Goal: Use online tool/utility

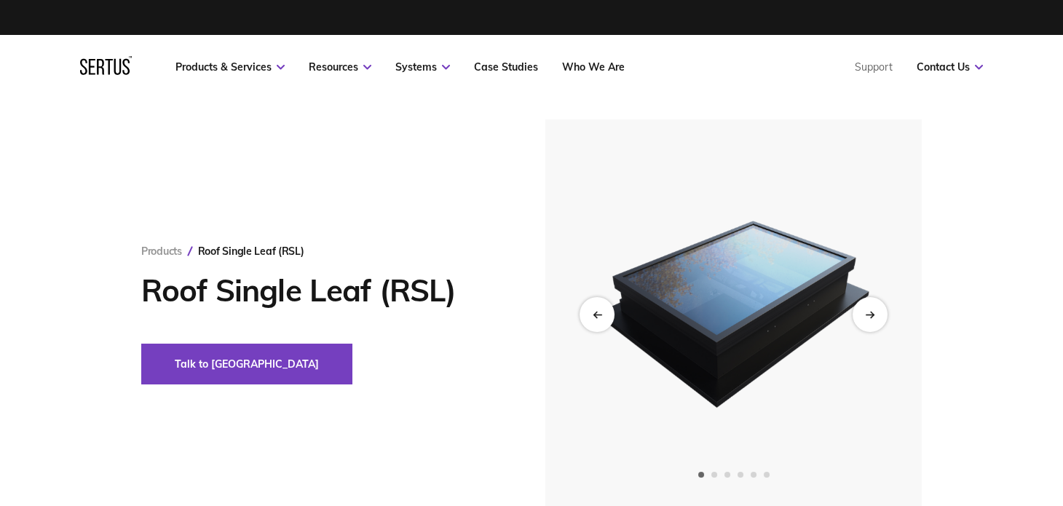
click at [892, 307] on img at bounding box center [734, 314] width 358 height 390
click at [878, 310] on div "Next slide" at bounding box center [870, 314] width 36 height 36
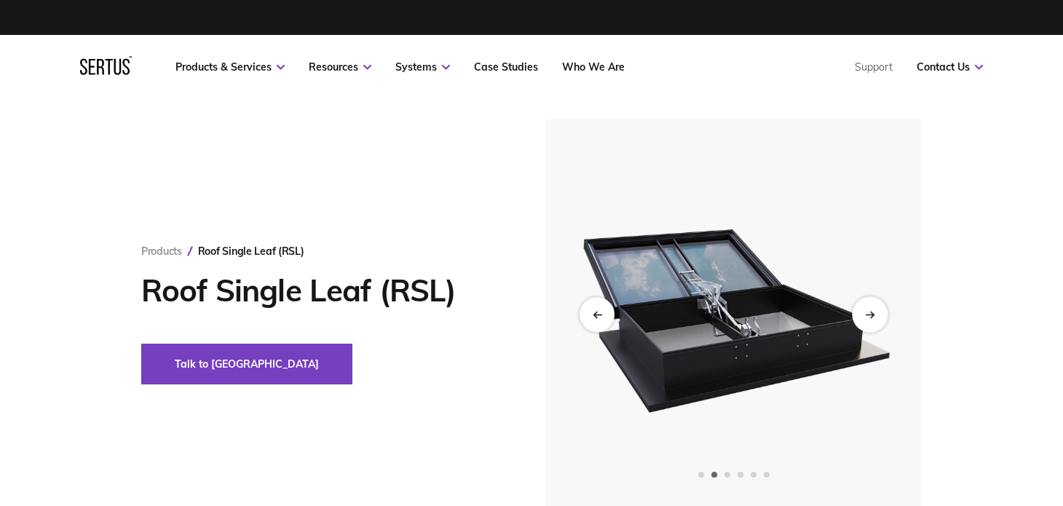
click at [871, 319] on div "Next slide" at bounding box center [870, 314] width 36 height 36
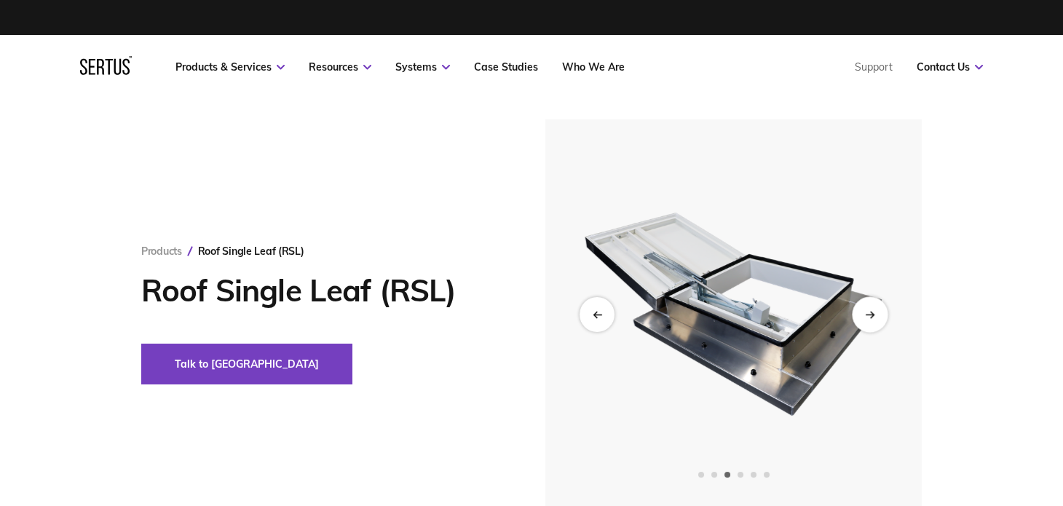
click at [872, 318] on icon "Next slide" at bounding box center [869, 314] width 9 height 8
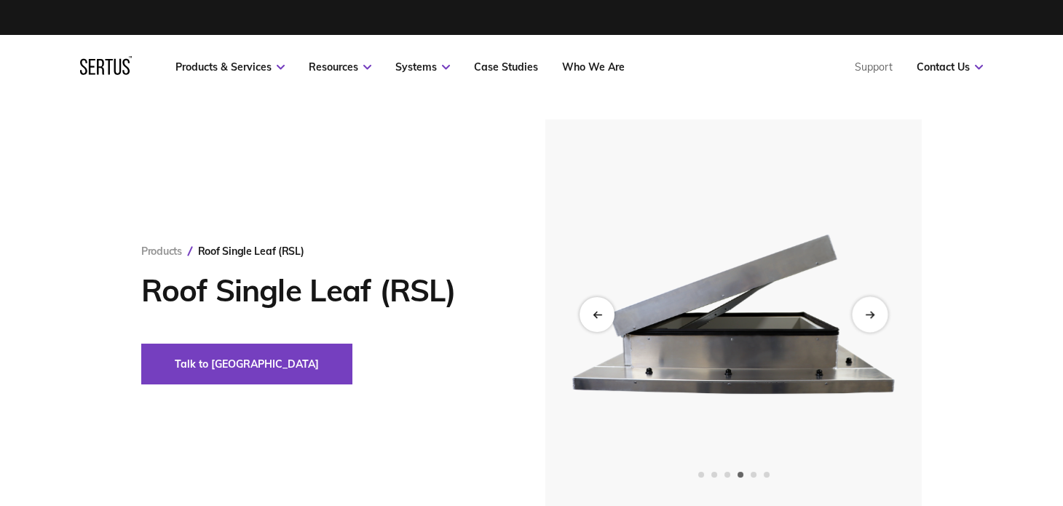
click at [872, 318] on icon "Next slide" at bounding box center [869, 314] width 9 height 8
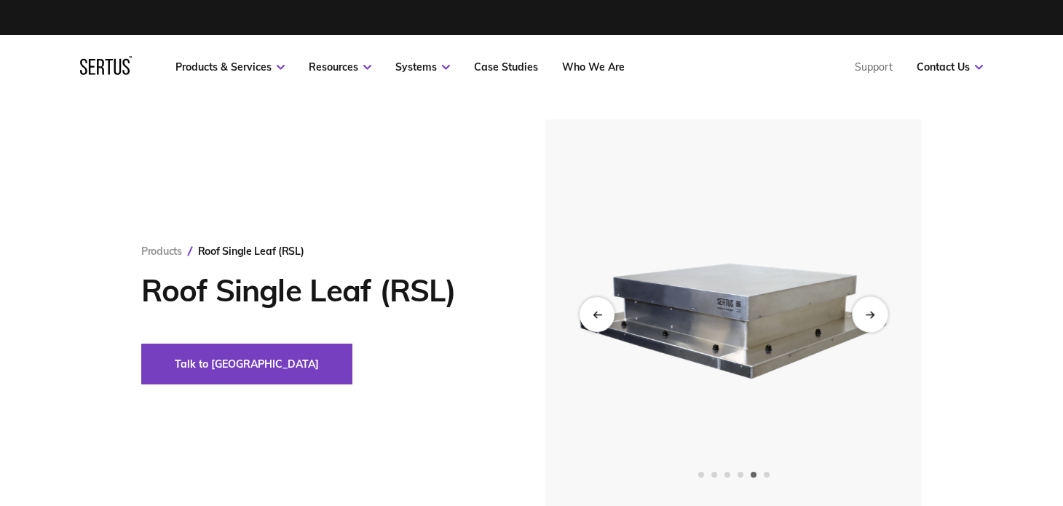
click at [872, 318] on icon "Next slide" at bounding box center [869, 314] width 9 height 8
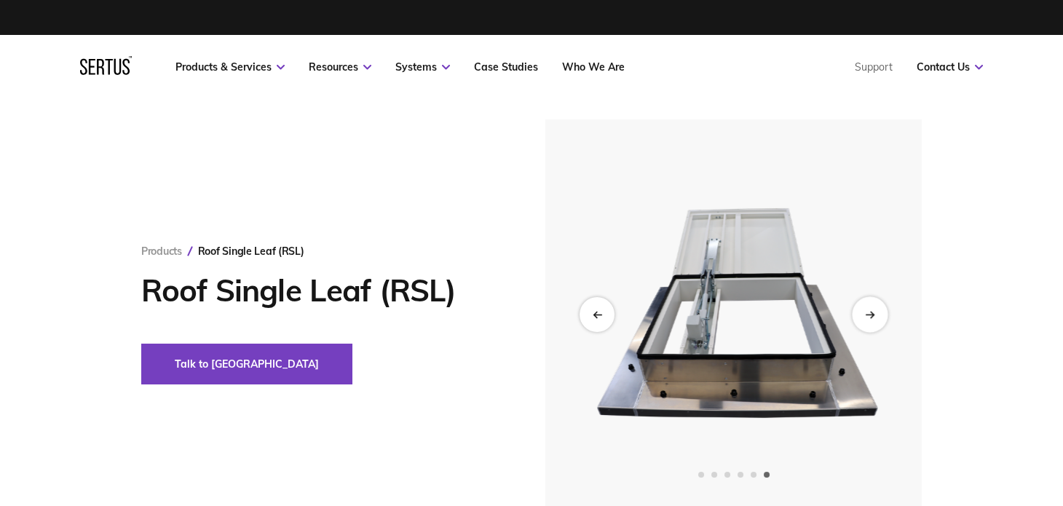
click at [872, 318] on icon "Next slide" at bounding box center [869, 314] width 9 height 8
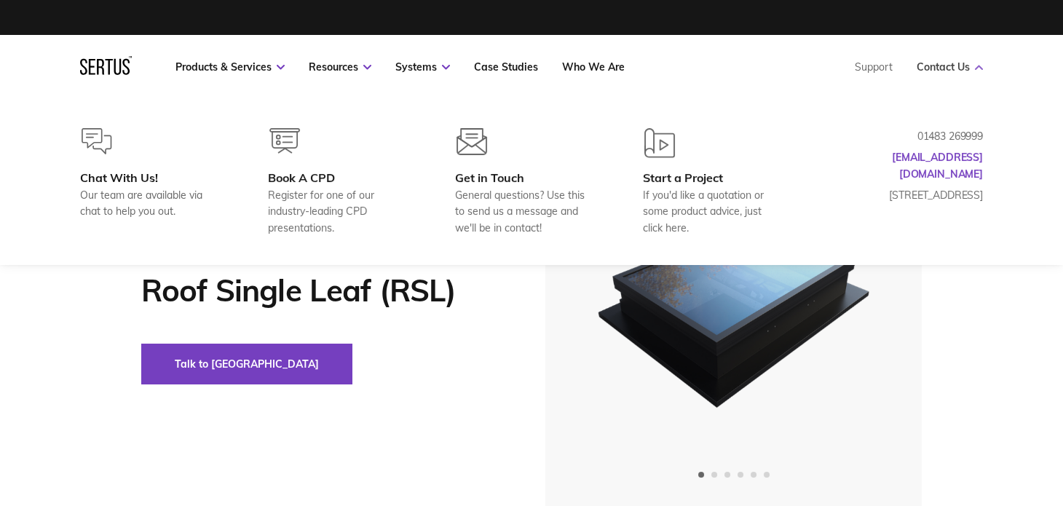
click at [945, 62] on link "Contact Us" at bounding box center [950, 66] width 66 height 13
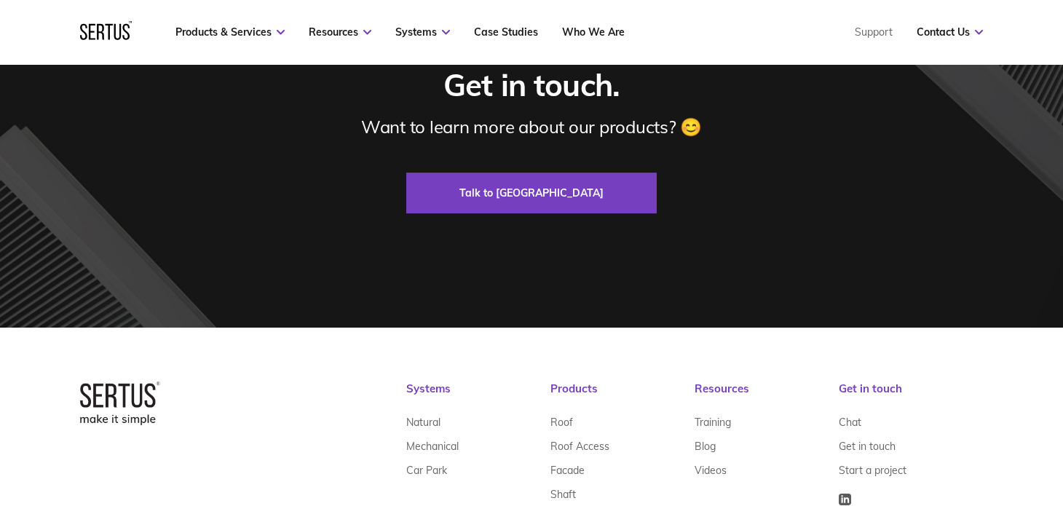
scroll to position [5067, 0]
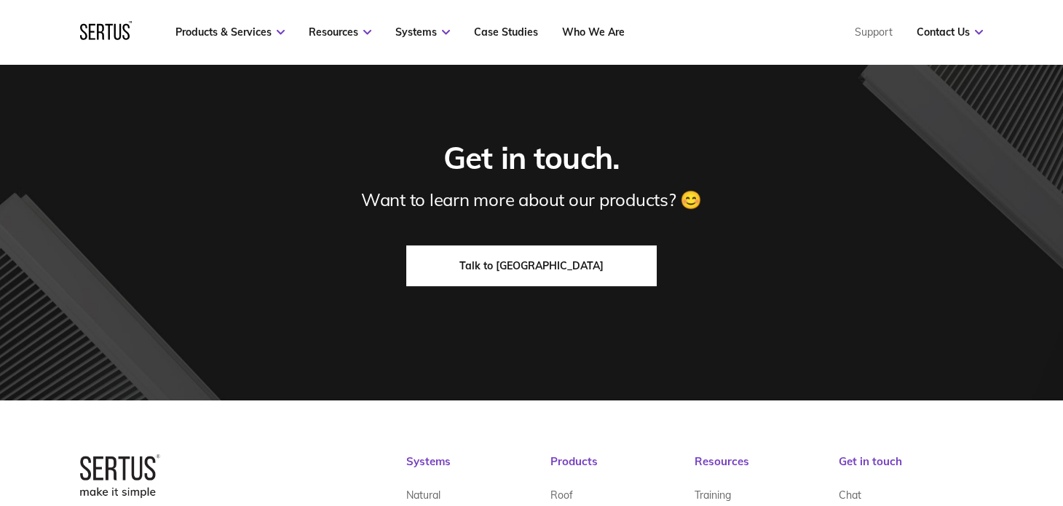
click at [553, 252] on link "Talk to [GEOGRAPHIC_DATA]" at bounding box center [531, 265] width 251 height 41
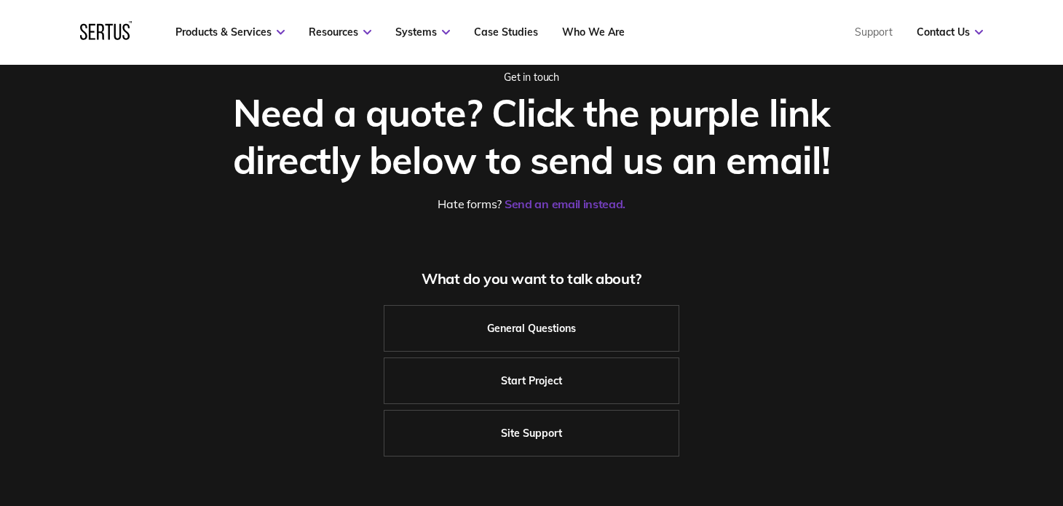
scroll to position [219, 0]
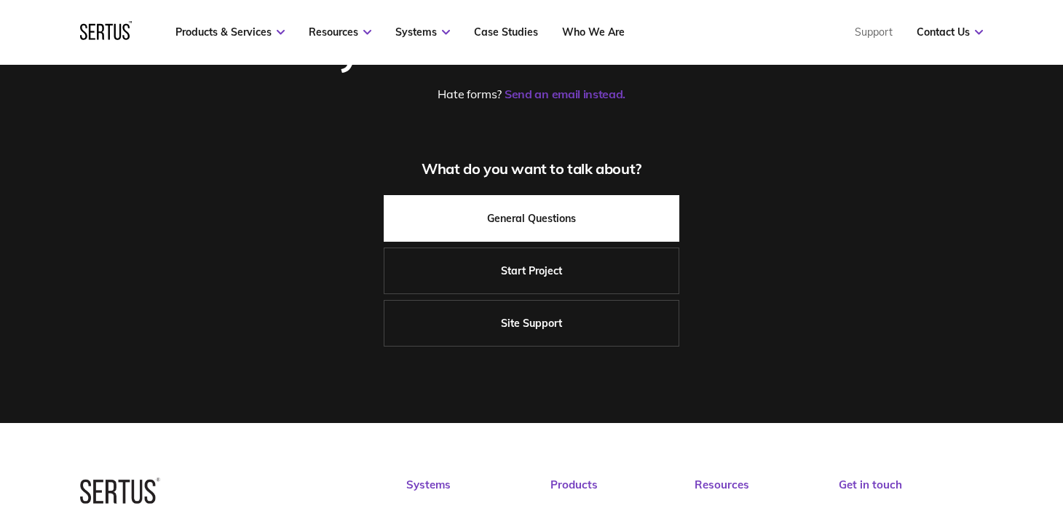
click at [577, 214] on link "General Questions" at bounding box center [532, 218] width 296 height 47
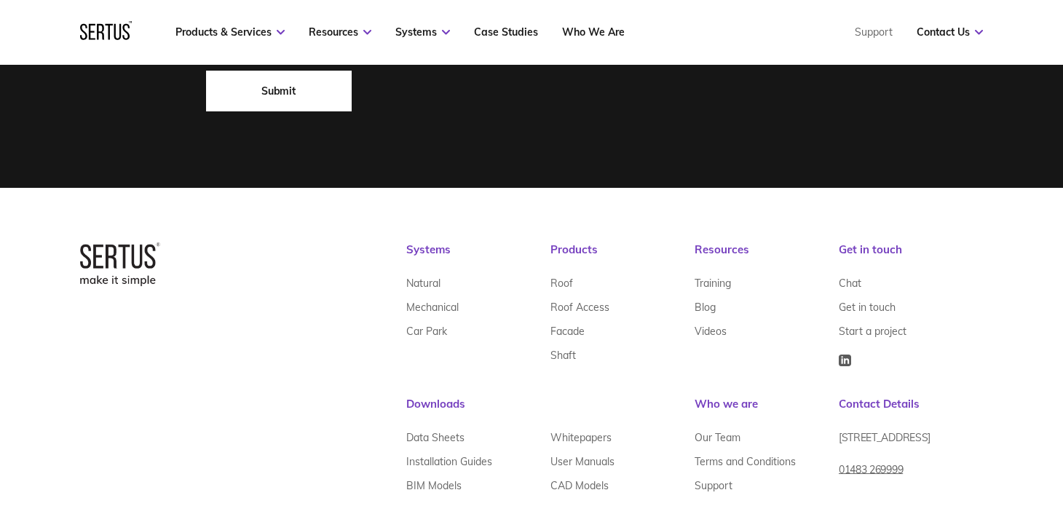
scroll to position [1065, 0]
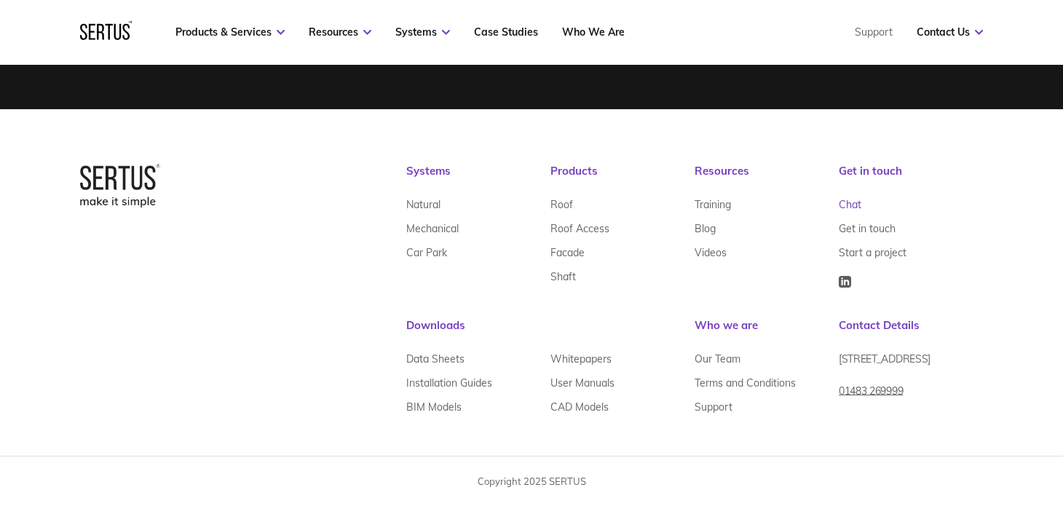
click at [853, 198] on link "Chat" at bounding box center [850, 205] width 23 height 24
click at [854, 205] on link "Chat" at bounding box center [850, 205] width 23 height 24
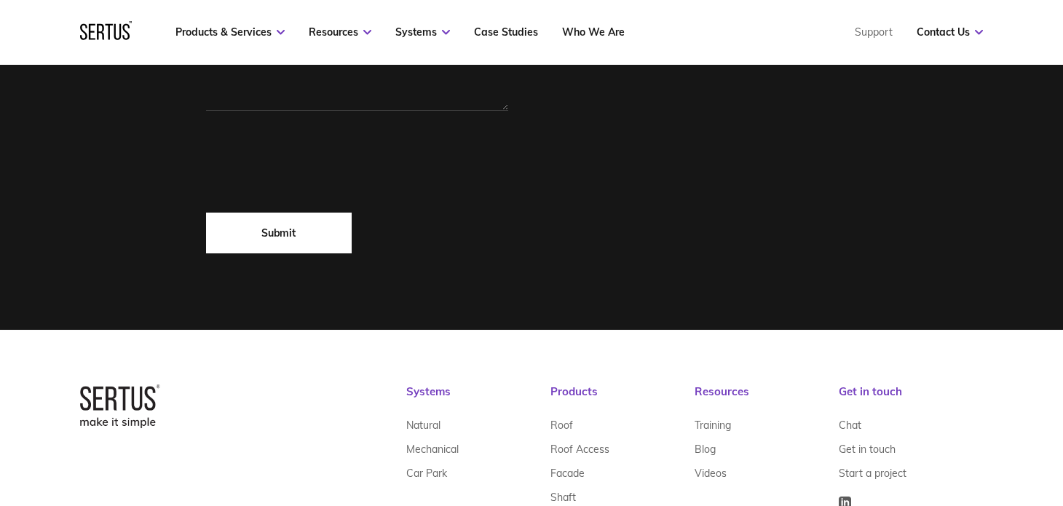
scroll to position [628, 0]
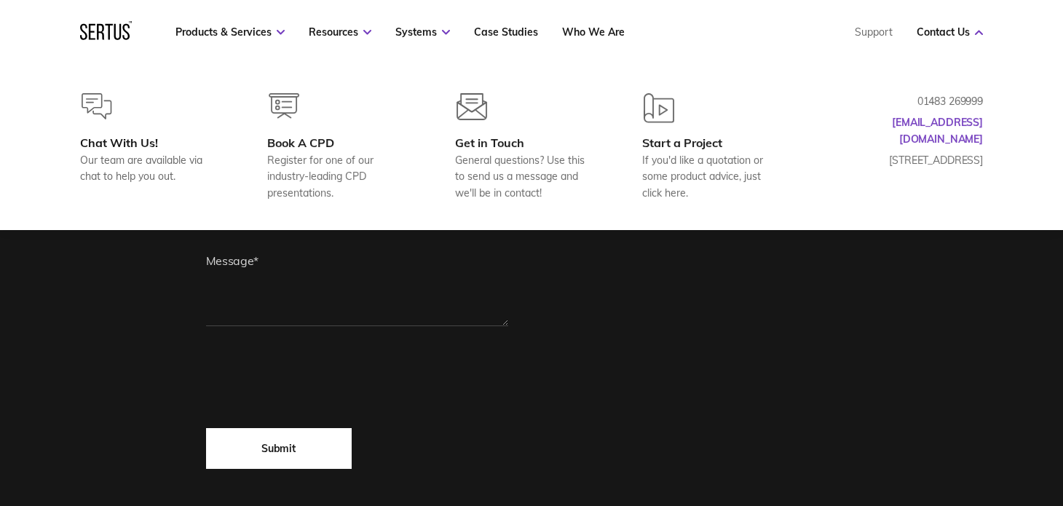
click at [961, 25] on nav "Products & Services Resources Systems Case Studies Who We Are Support Contact U…" at bounding box center [531, 32] width 903 height 64
click at [105, 109] on img at bounding box center [97, 106] width 31 height 26
click at [118, 143] on div "Chat With Us!" at bounding box center [150, 142] width 141 height 15
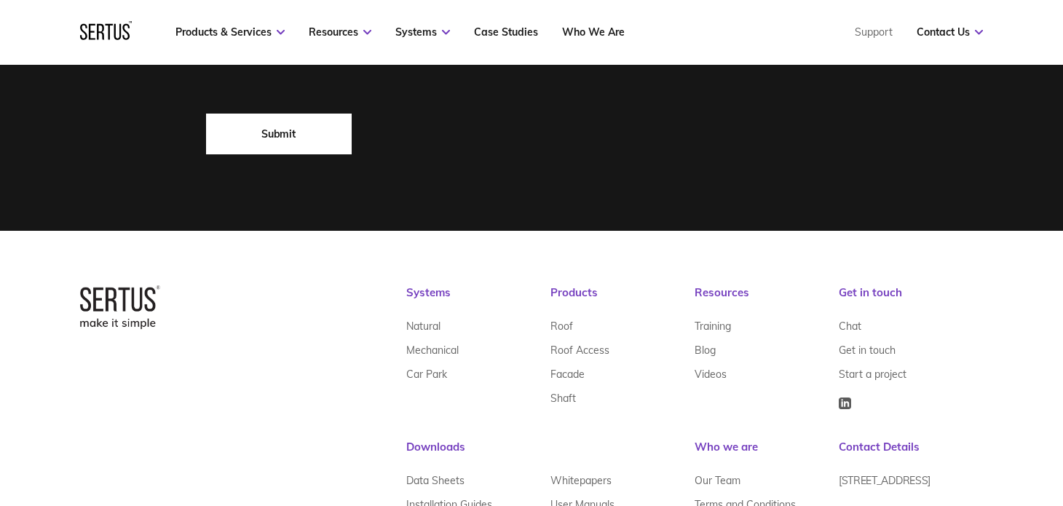
scroll to position [1065, 0]
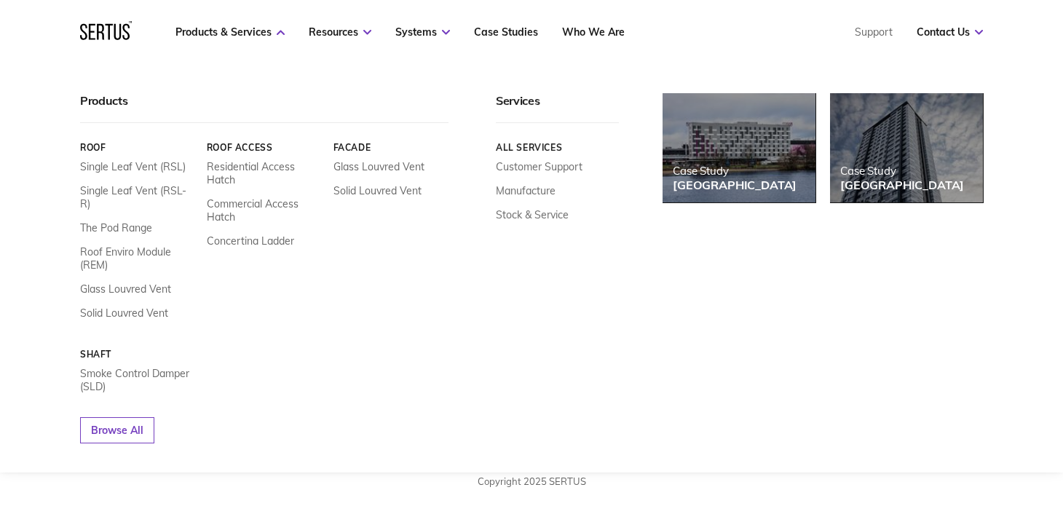
click at [111, 33] on icon at bounding box center [106, 30] width 52 height 19
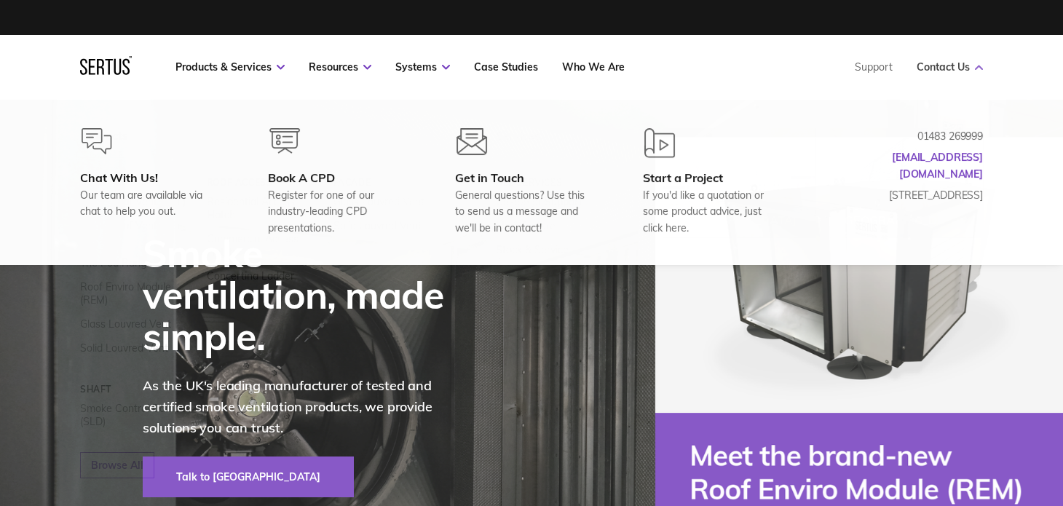
click at [972, 69] on link "Contact Us" at bounding box center [950, 66] width 66 height 13
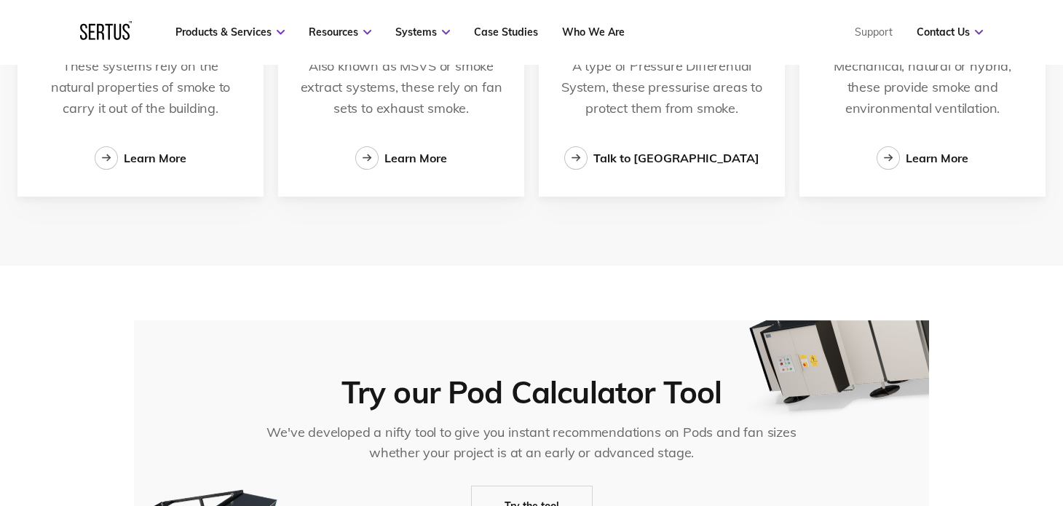
scroll to position [2874, 0]
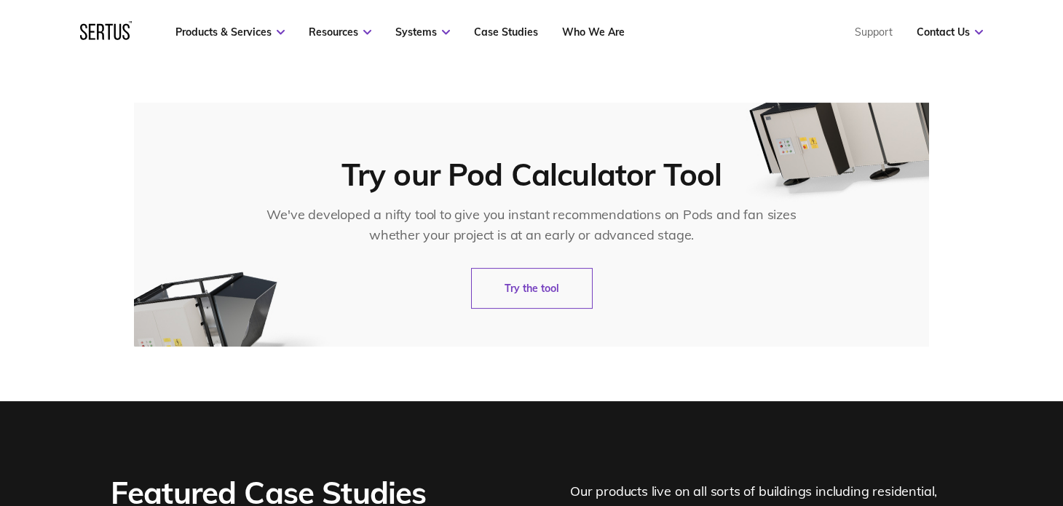
click at [522, 291] on link "Try the tool" at bounding box center [532, 288] width 122 height 41
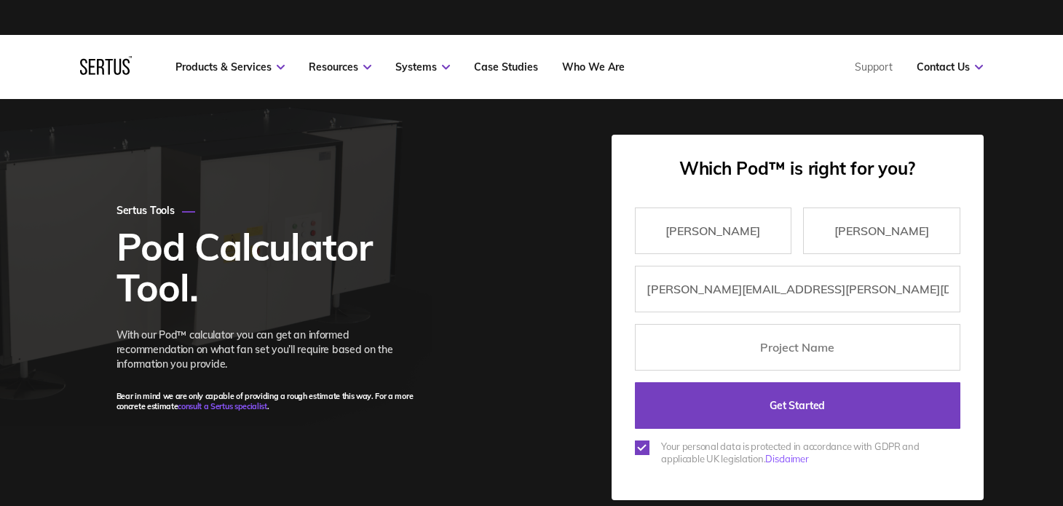
click at [789, 343] on input "text" at bounding box center [798, 347] width 326 height 47
type input "[PERSON_NAME][GEOGRAPHIC_DATA]"
click at [635, 382] on input "Get Started" at bounding box center [798, 405] width 326 height 47
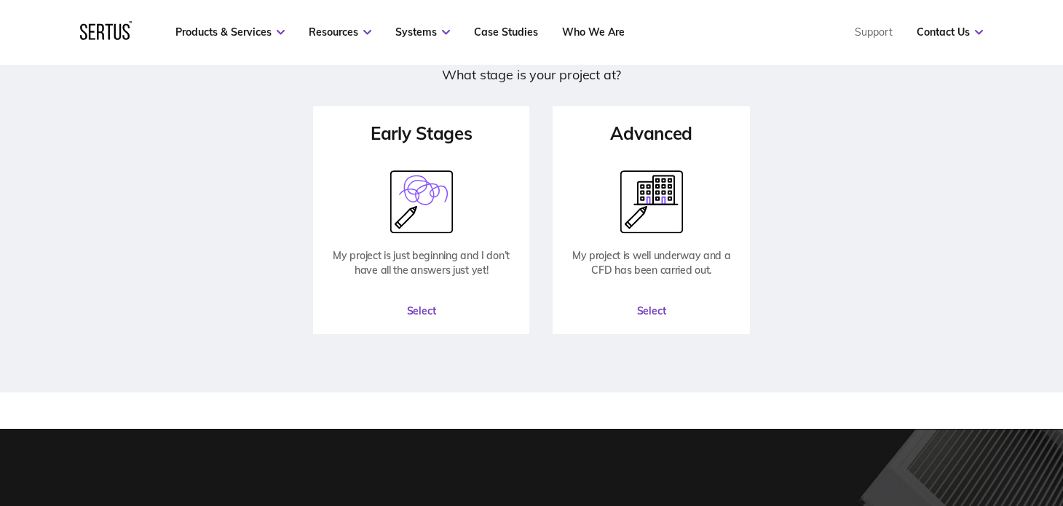
scroll to position [219, 0]
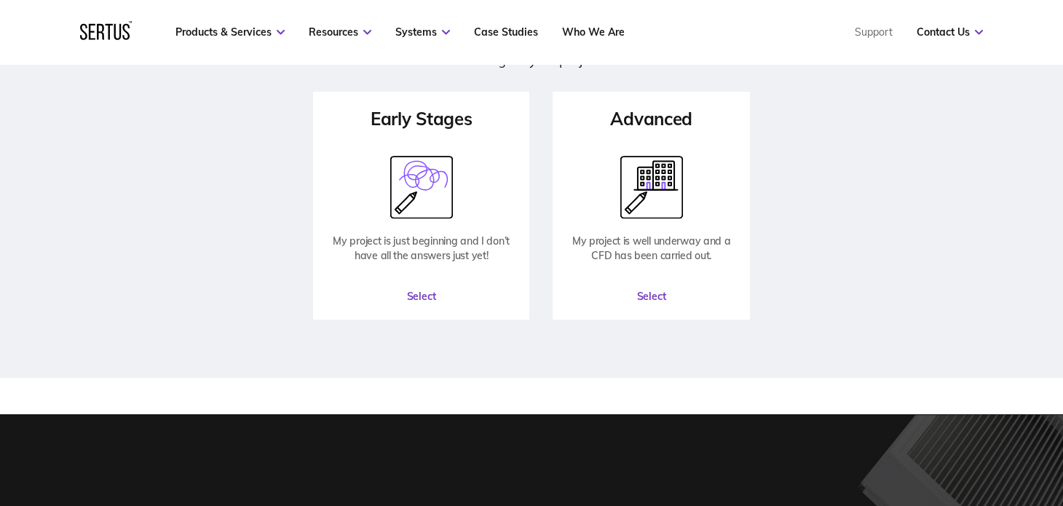
click at [653, 176] on icon at bounding box center [663, 175] width 21 height 28
click at [668, 302] on button "Select" at bounding box center [651, 297] width 194 height 44
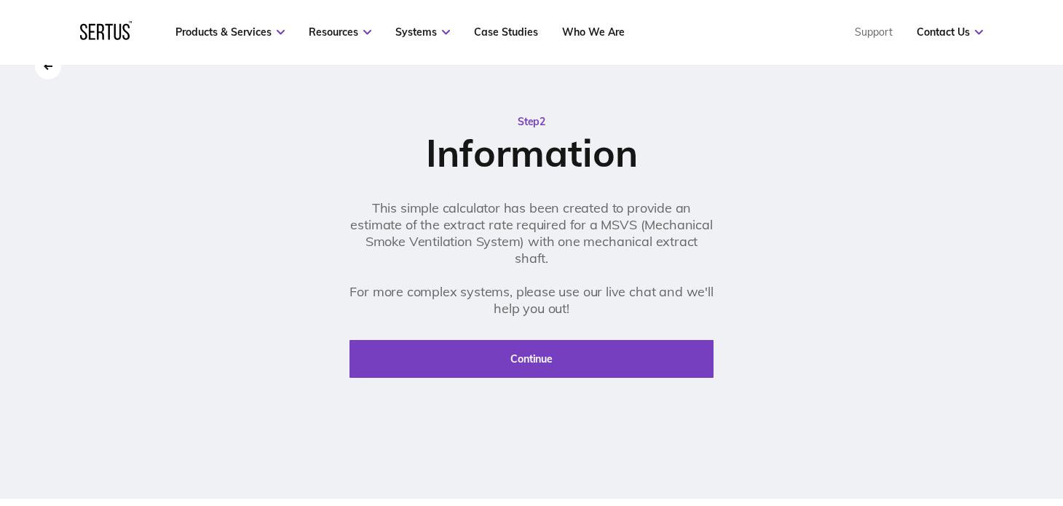
scroll to position [145, 0]
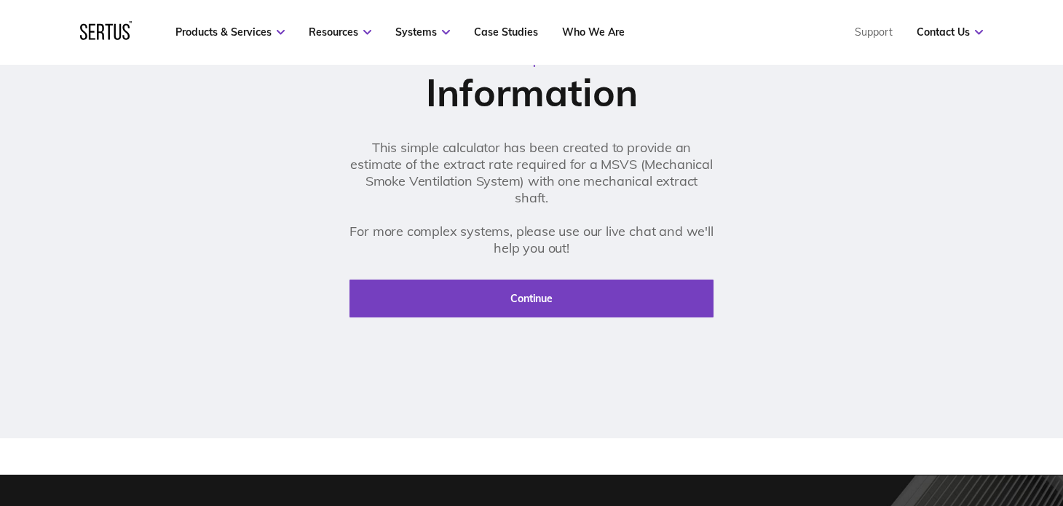
click at [591, 302] on button "Continue" at bounding box center [532, 299] width 364 height 38
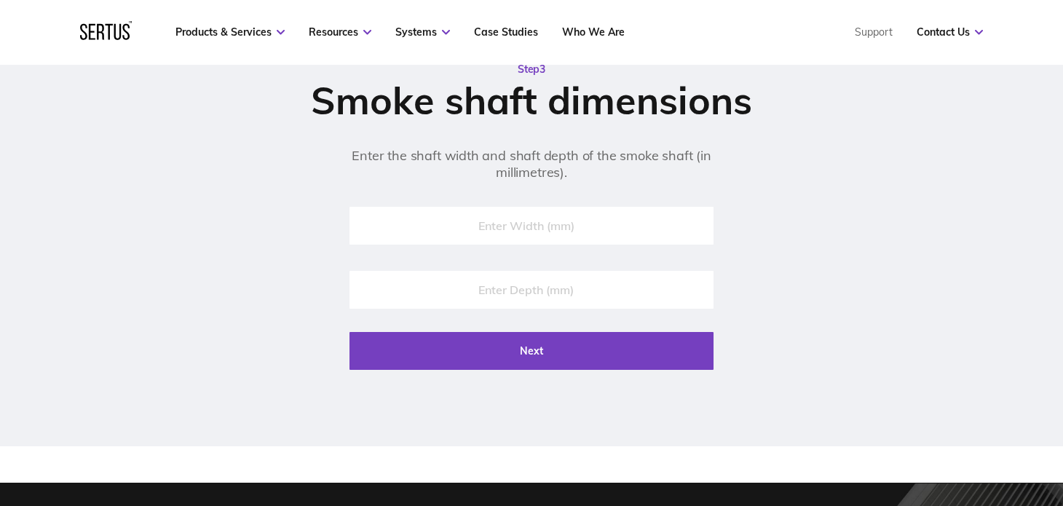
scroll to position [146, 0]
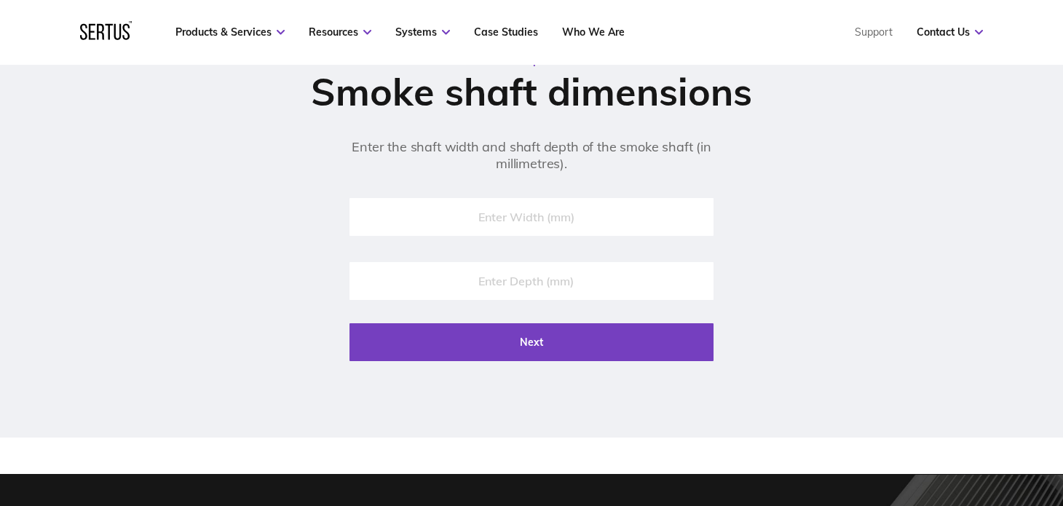
click at [521, 215] on input "number" at bounding box center [532, 217] width 364 height 38
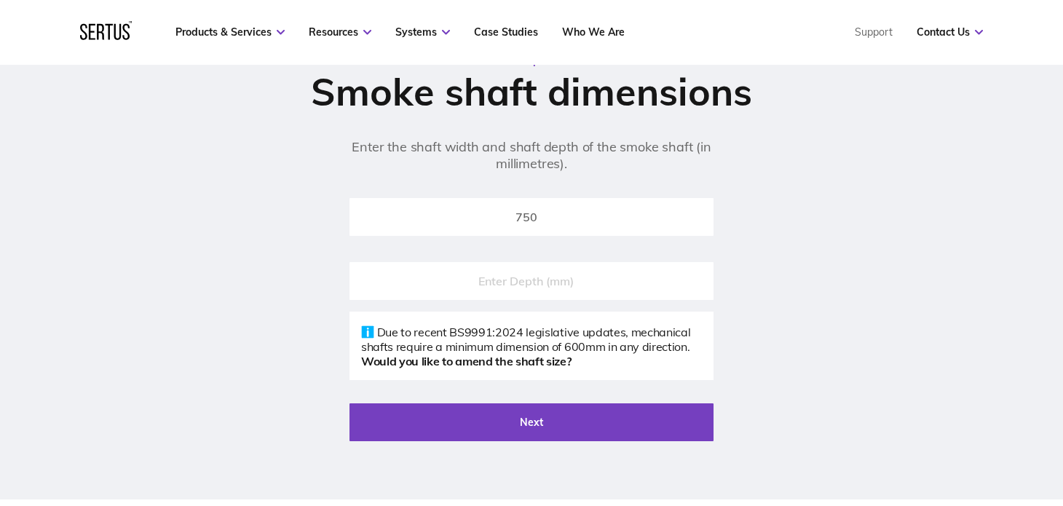
type input "750"
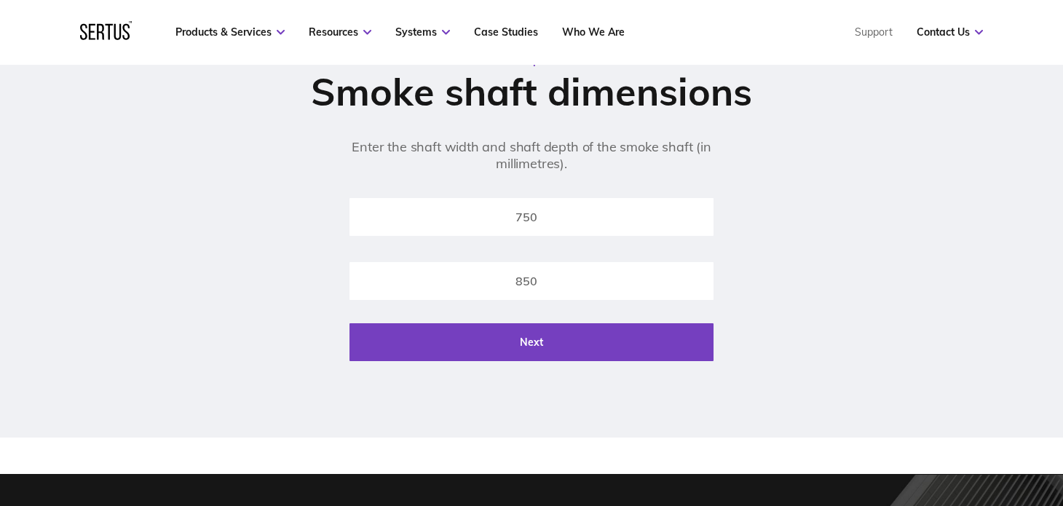
type input "850"
click at [576, 366] on div "Step 3 Smoke shaft dimensions Enter the shaft width and shaft depth of the smok…" at bounding box center [531, 228] width 511 height 350
click at [602, 350] on button "Next" at bounding box center [532, 342] width 364 height 38
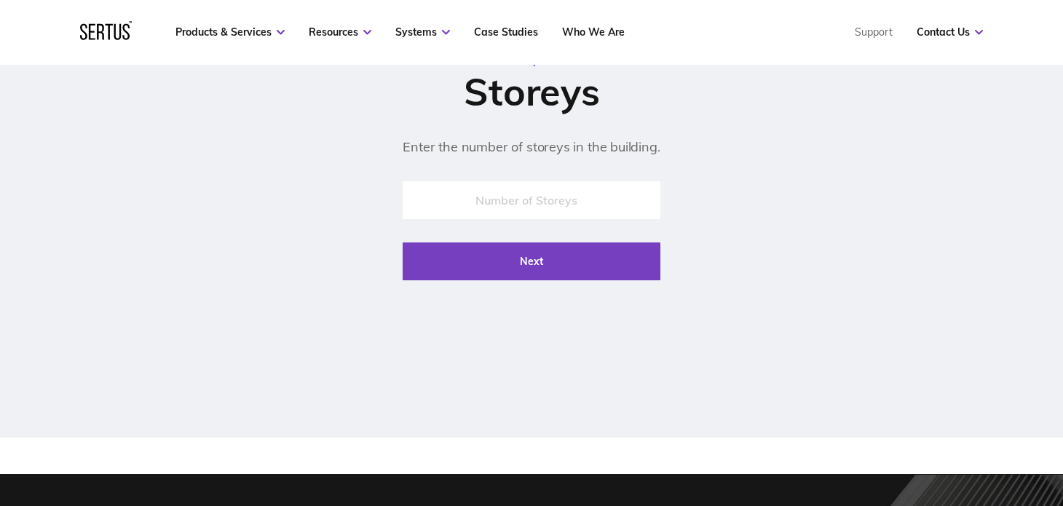
scroll to position [0, 0]
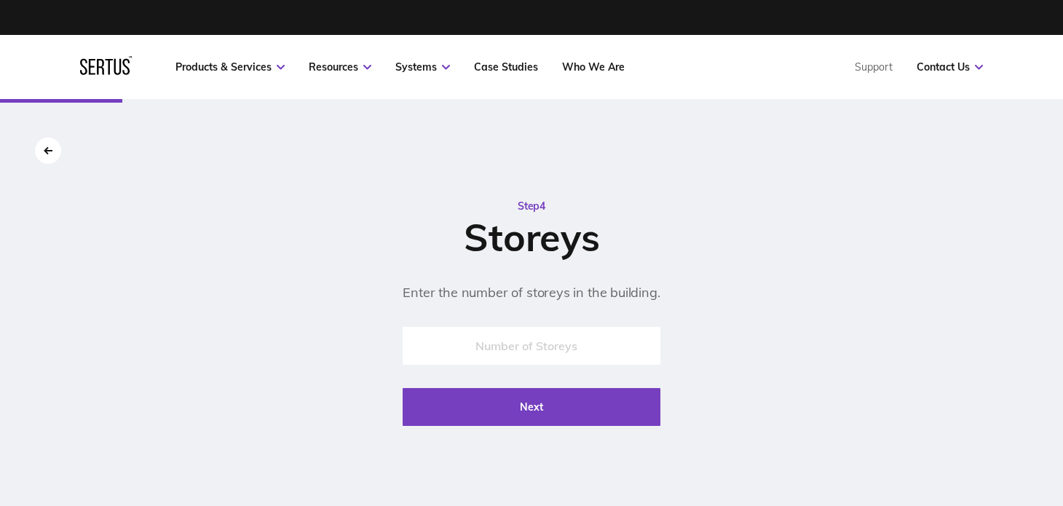
click at [578, 349] on input "number" at bounding box center [531, 346] width 257 height 38
type input "6"
click at [570, 401] on button "Next" at bounding box center [531, 407] width 257 height 38
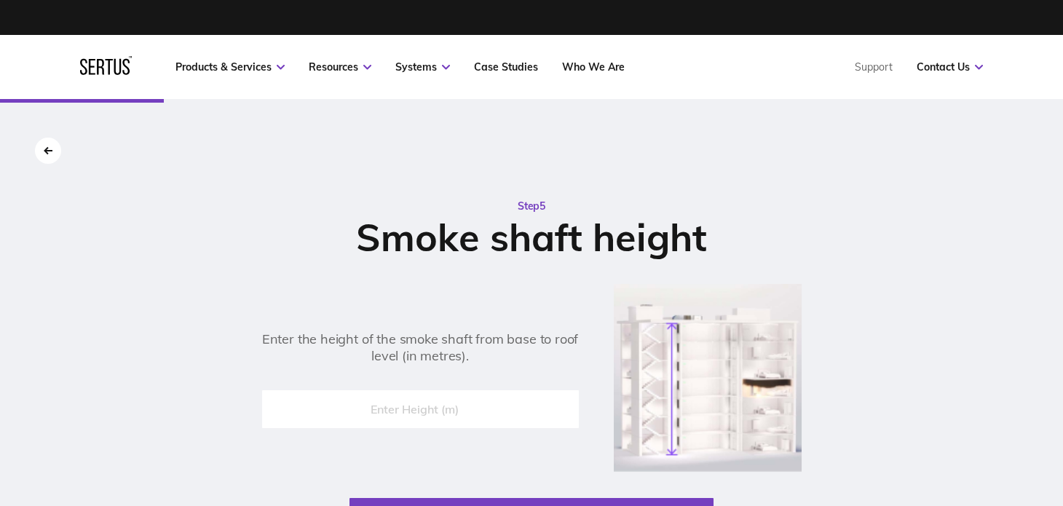
scroll to position [72, 0]
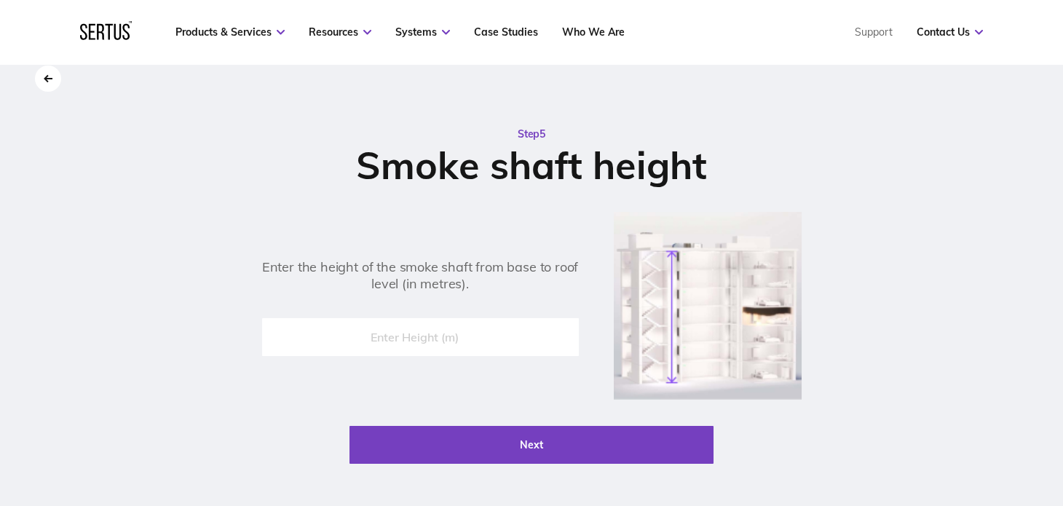
click at [523, 338] on input "number" at bounding box center [420, 337] width 317 height 38
type input "25"
click at [573, 450] on button "Next" at bounding box center [532, 445] width 364 height 38
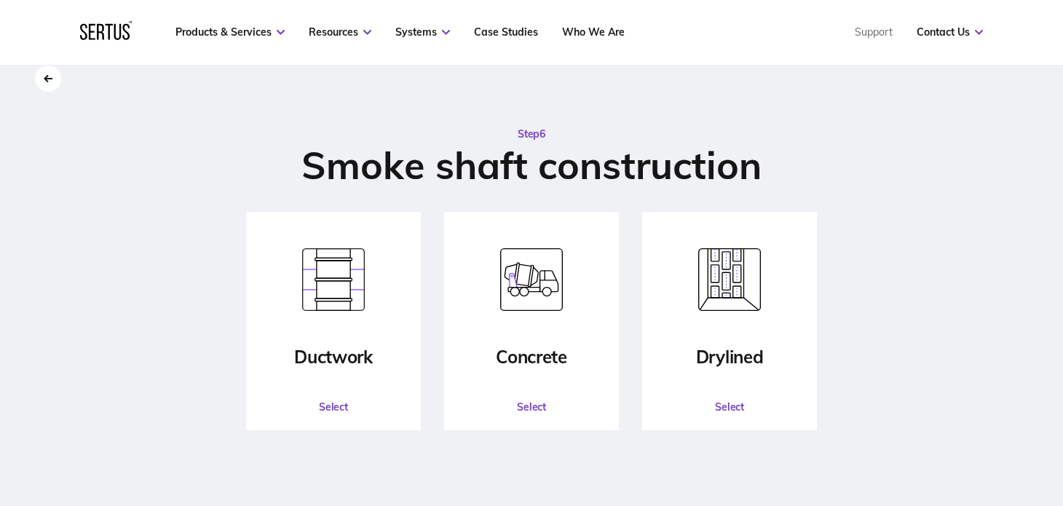
click at [539, 406] on button "Select" at bounding box center [532, 407] width 172 height 44
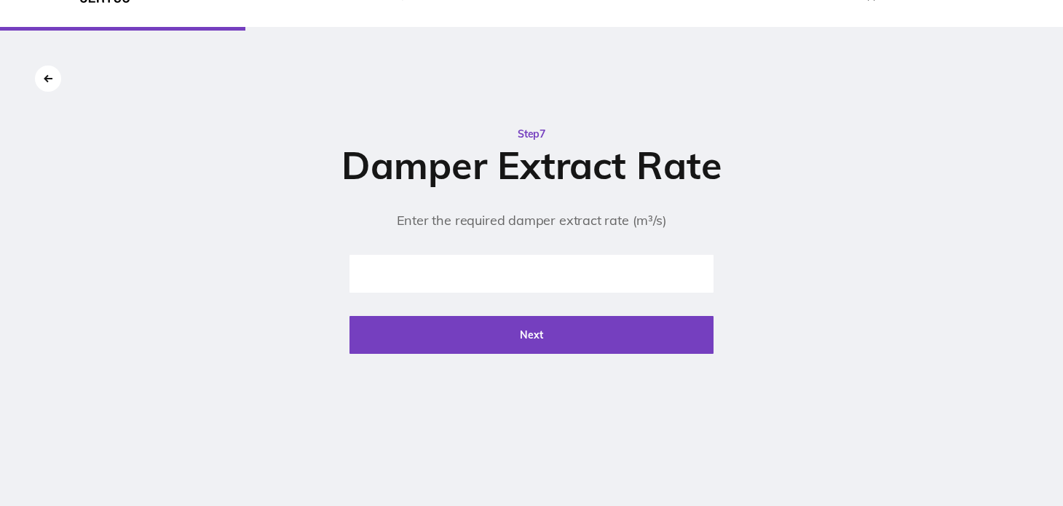
scroll to position [0, 0]
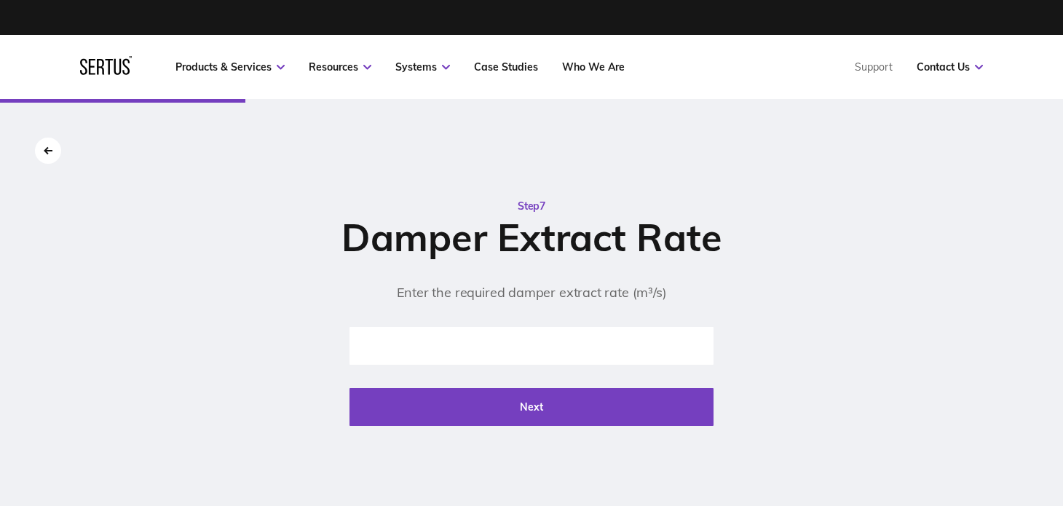
click at [586, 350] on input "number" at bounding box center [532, 346] width 364 height 38
type input "6"
click at [612, 401] on button "Next" at bounding box center [532, 407] width 364 height 38
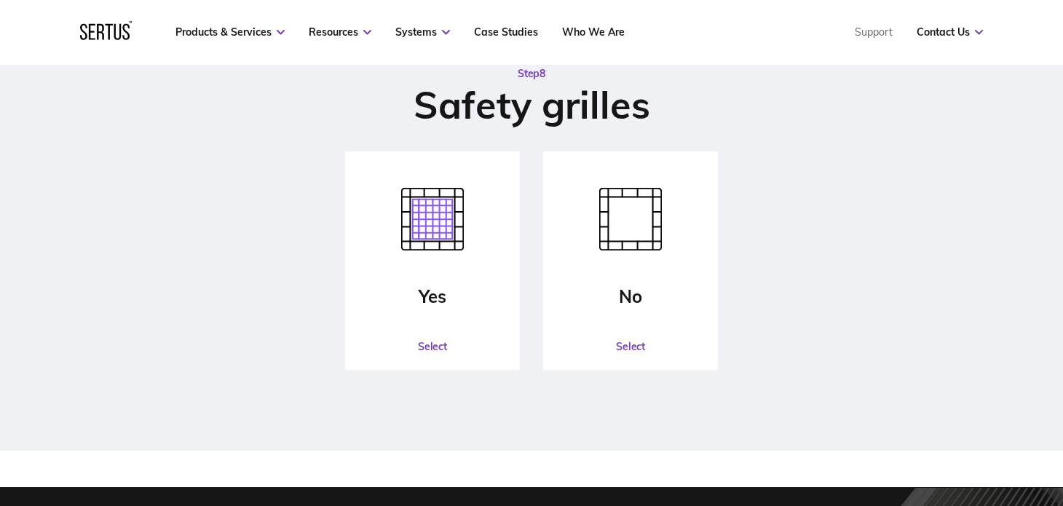
scroll to position [146, 0]
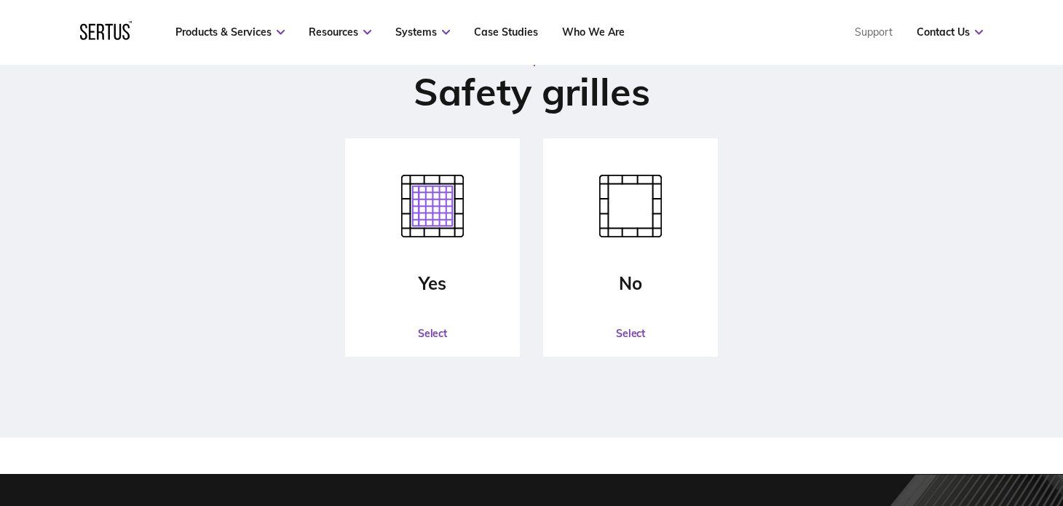
click at [637, 189] on icon at bounding box center [630, 206] width 63 height 63
click at [640, 337] on button "Select" at bounding box center [631, 334] width 172 height 44
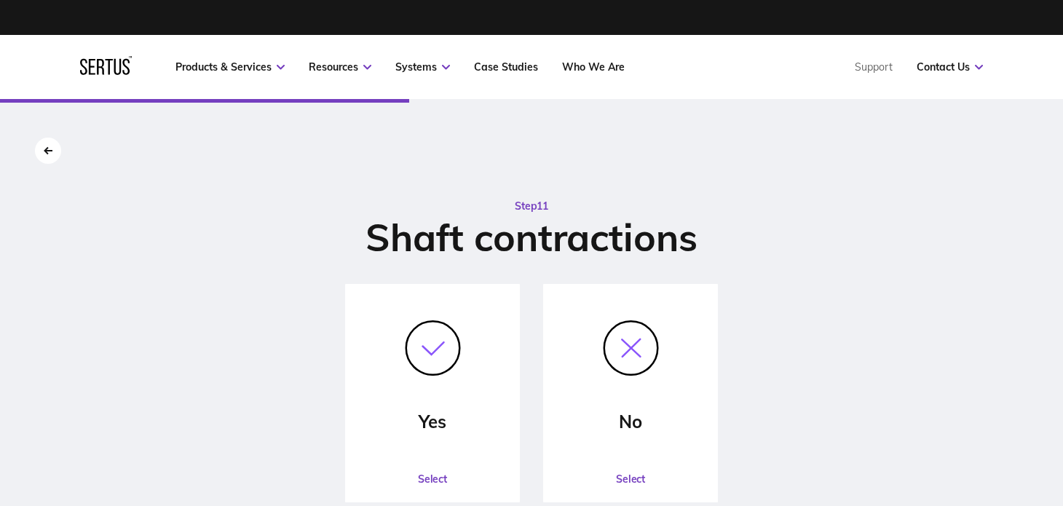
scroll to position [72, 0]
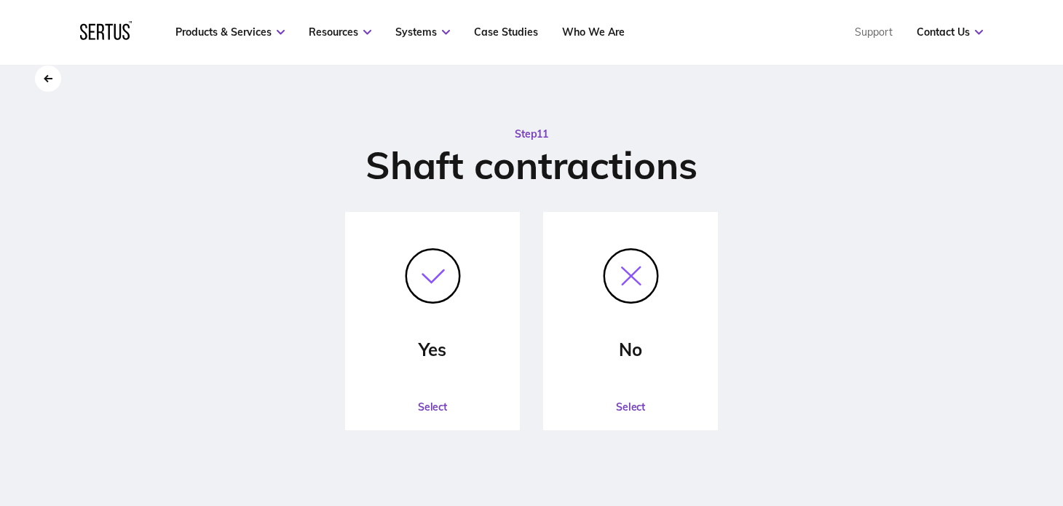
click at [632, 402] on button "Select" at bounding box center [631, 407] width 172 height 44
click at [631, 410] on button "Select" at bounding box center [631, 407] width 172 height 44
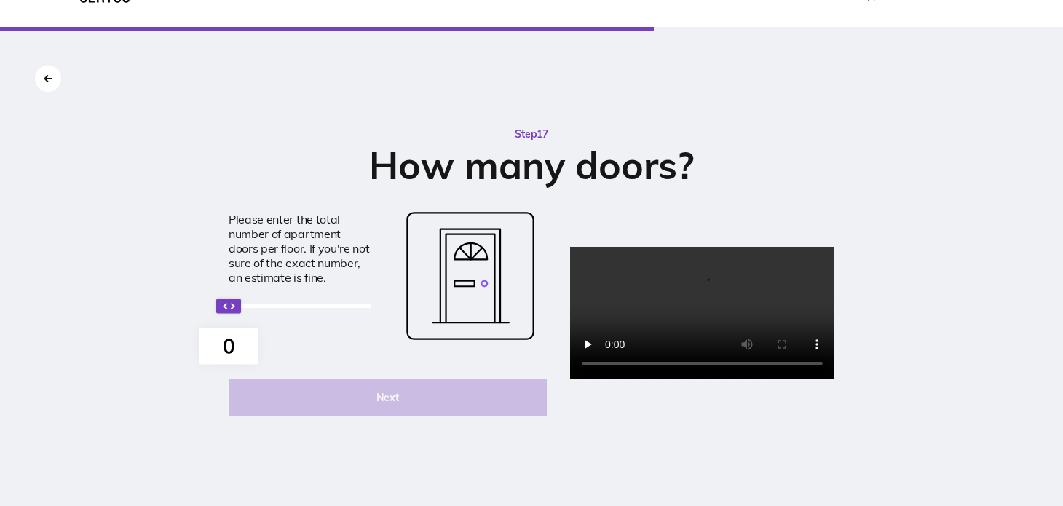
scroll to position [0, 0]
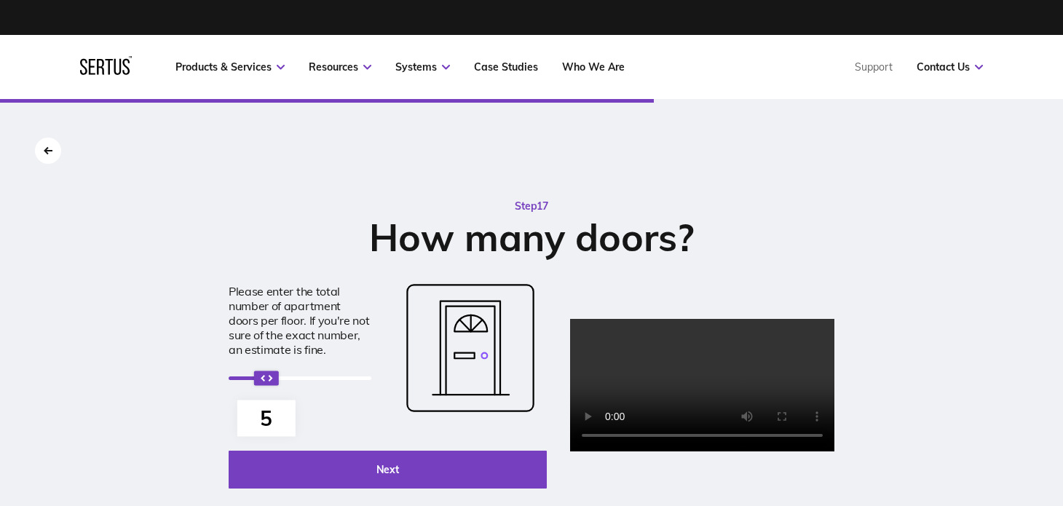
drag, startPoint x: 155, startPoint y: 377, endPoint x: 195, endPoint y: 380, distance: 40.2
click at [260, 380] on icon "Accessibility label" at bounding box center [266, 377] width 12 height 7
click at [372, 469] on button "Next" at bounding box center [388, 470] width 318 height 38
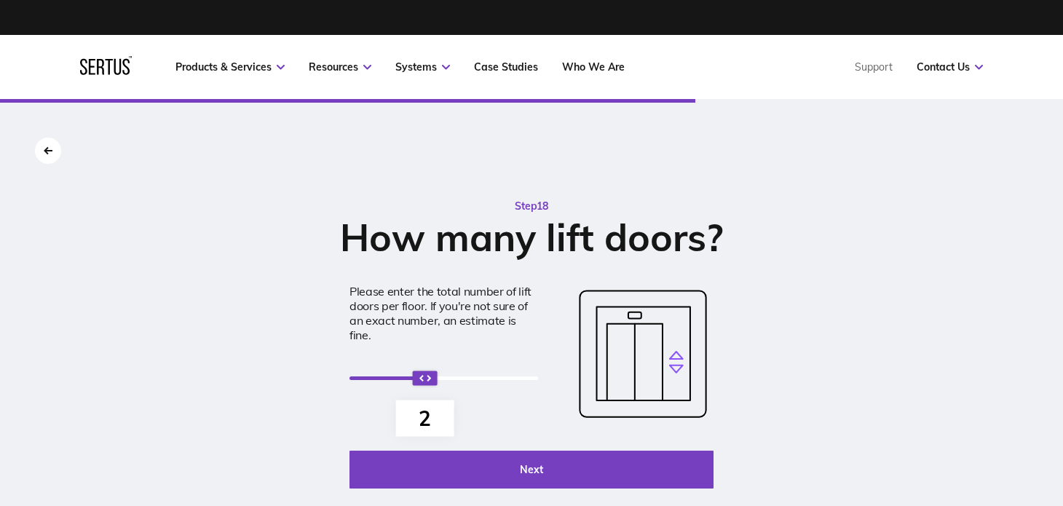
drag, startPoint x: 353, startPoint y: 380, endPoint x: 408, endPoint y: 382, distance: 54.7
click at [408, 382] on div "2" at bounding box center [444, 378] width 189 height 26
click at [525, 476] on button "Next" at bounding box center [532, 470] width 364 height 38
select select "41"
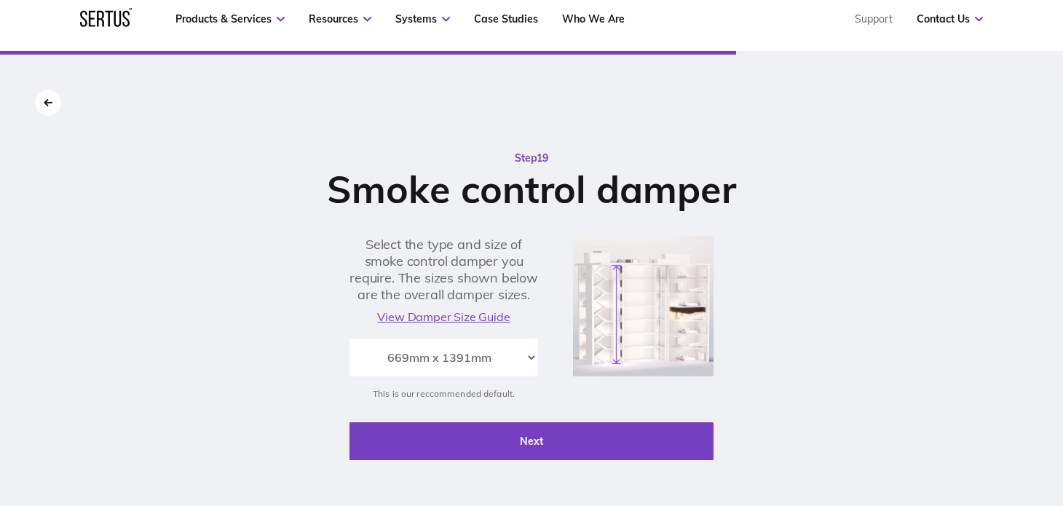
scroll to position [73, 0]
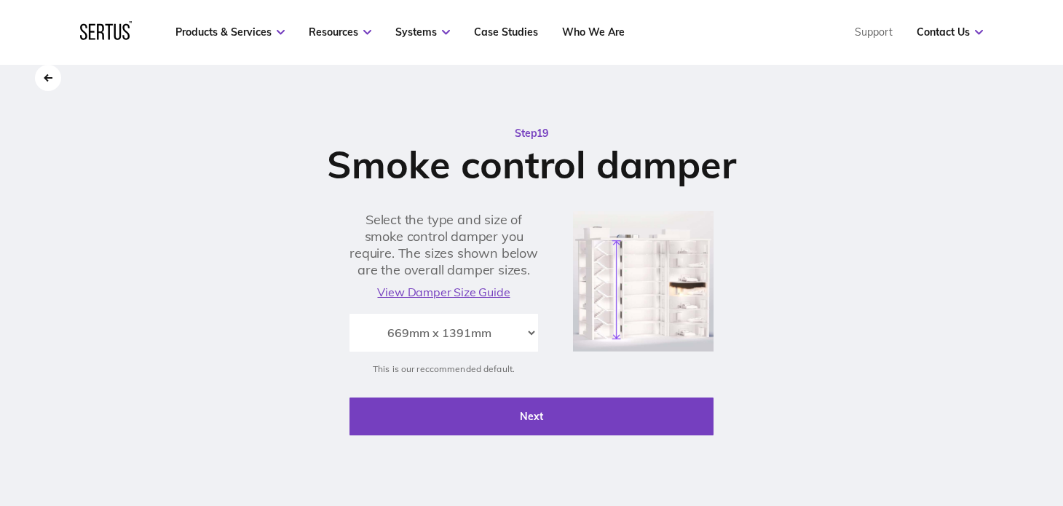
click at [573, 409] on button "Next" at bounding box center [532, 417] width 364 height 38
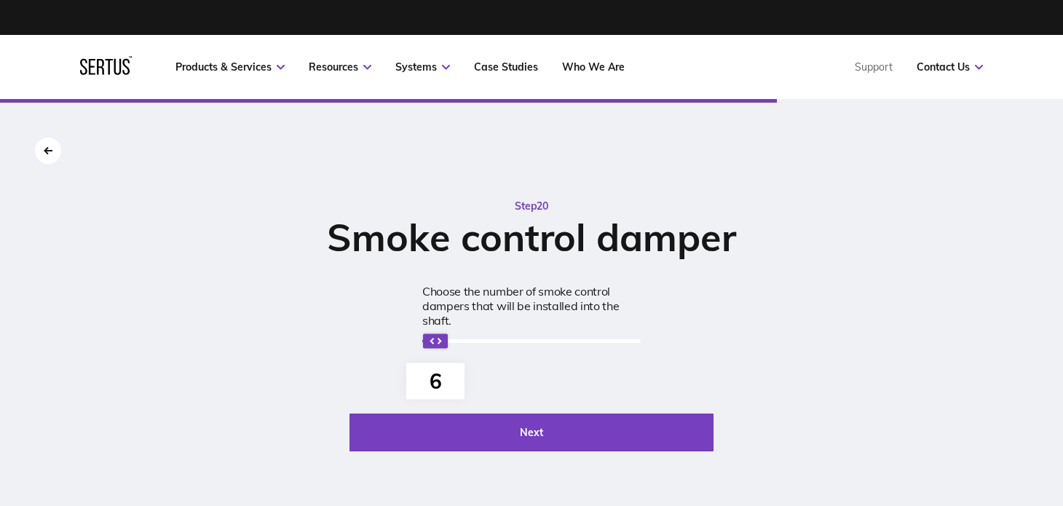
click at [435, 341] on icon "Accessibility label" at bounding box center [436, 340] width 12 height 7
click at [534, 430] on button "Next" at bounding box center [532, 433] width 364 height 38
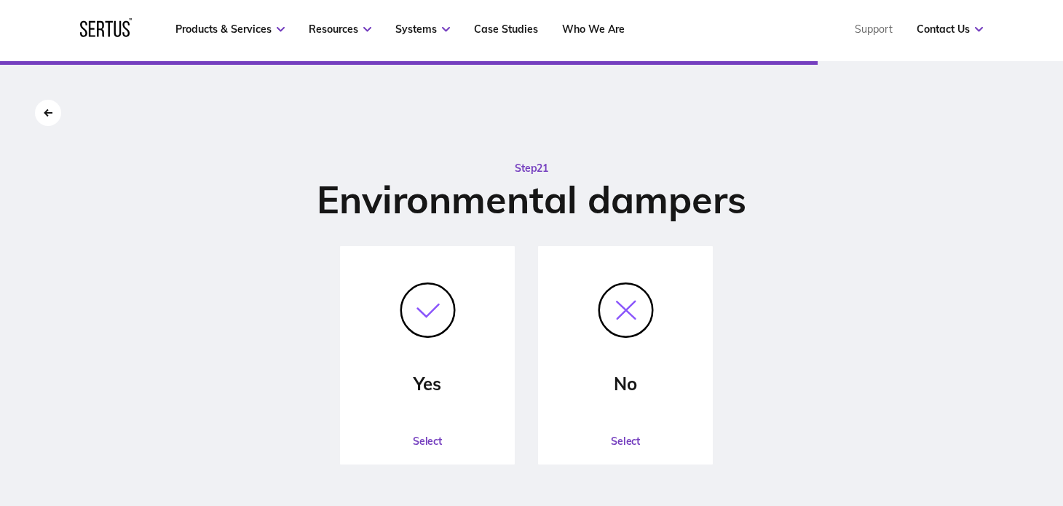
scroll to position [72, 0]
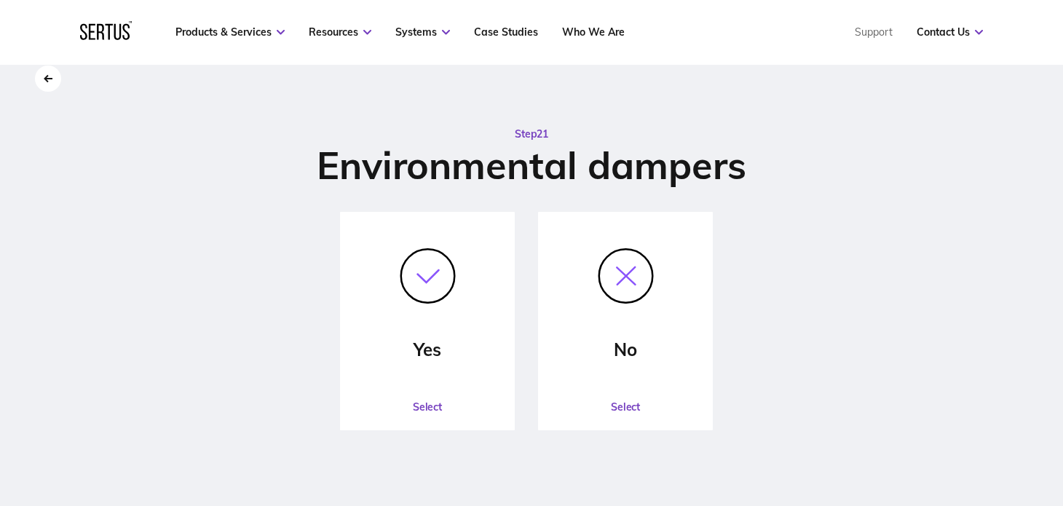
click at [629, 279] on circle at bounding box center [626, 276] width 54 height 54
click at [618, 409] on button "Select" at bounding box center [626, 407] width 172 height 44
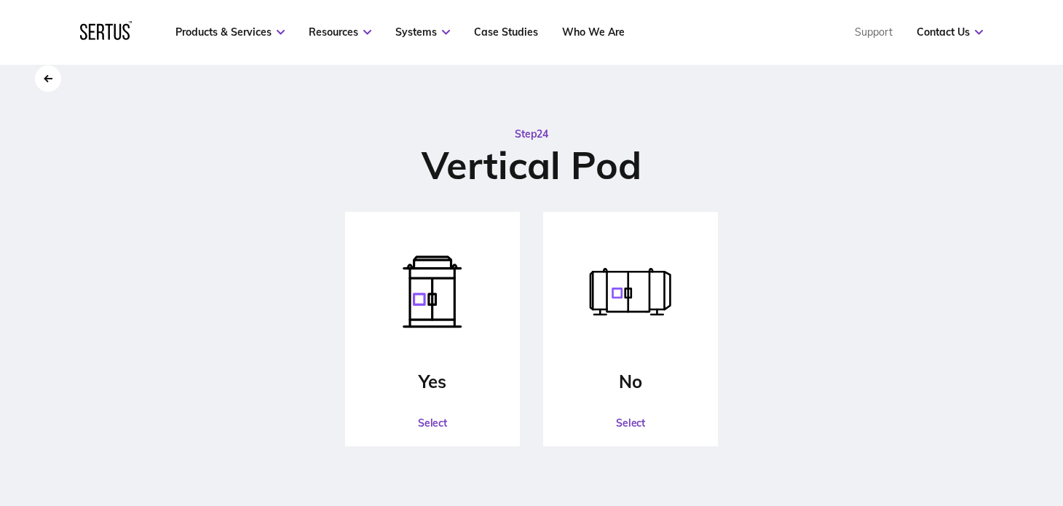
click at [630, 421] on button "Select" at bounding box center [631, 423] width 172 height 44
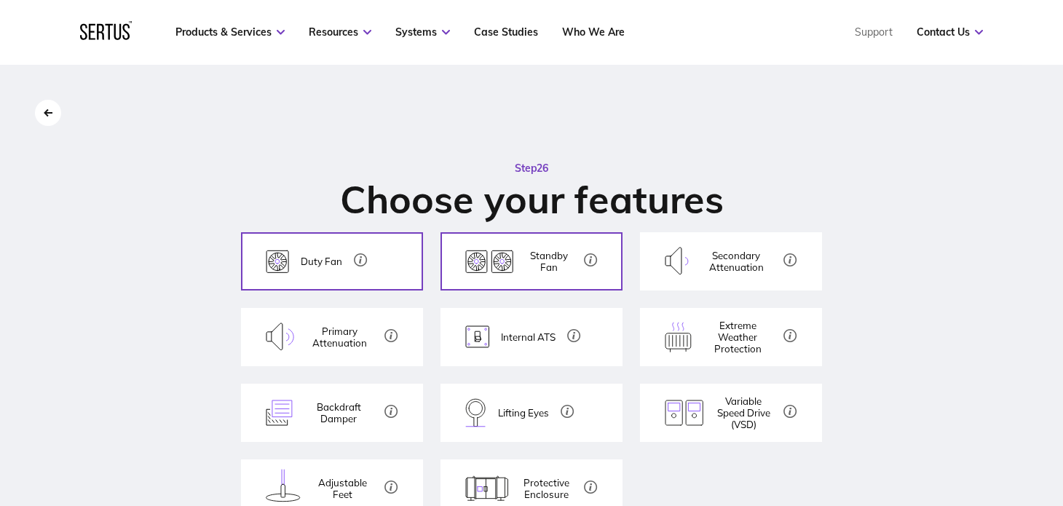
scroll to position [73, 0]
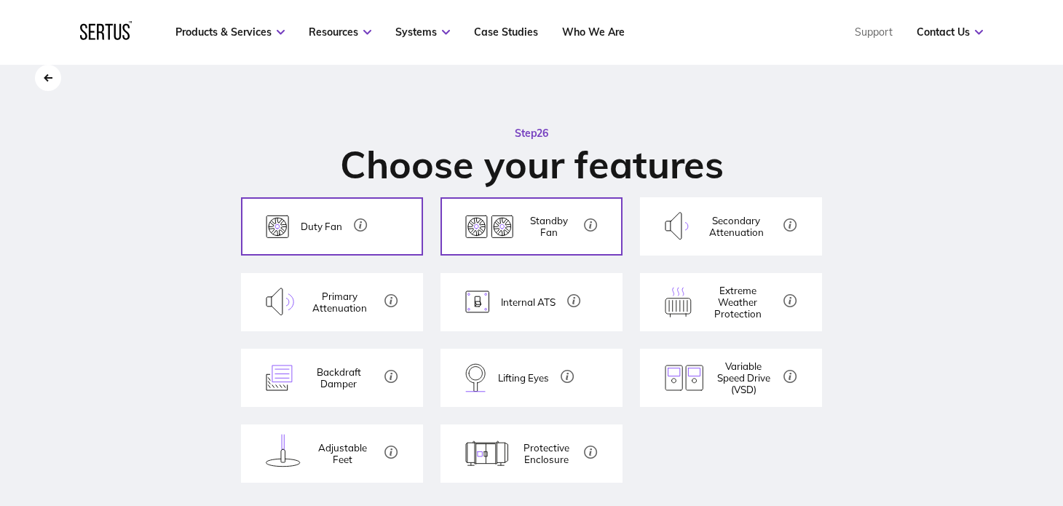
click at [556, 305] on button "Internal ATS An ATS automatically switches between primary and secondary power …" at bounding box center [532, 302] width 182 height 58
click at [557, 382] on button "Lifting Eyes Lifting eyes make the Pods simple to crane to the roof in one lift." at bounding box center [532, 378] width 182 height 58
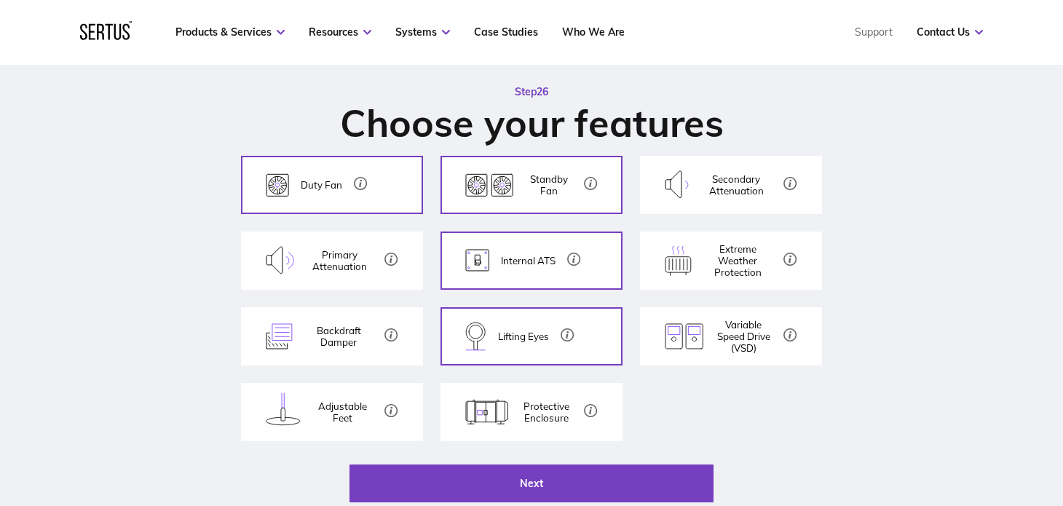
scroll to position [146, 0]
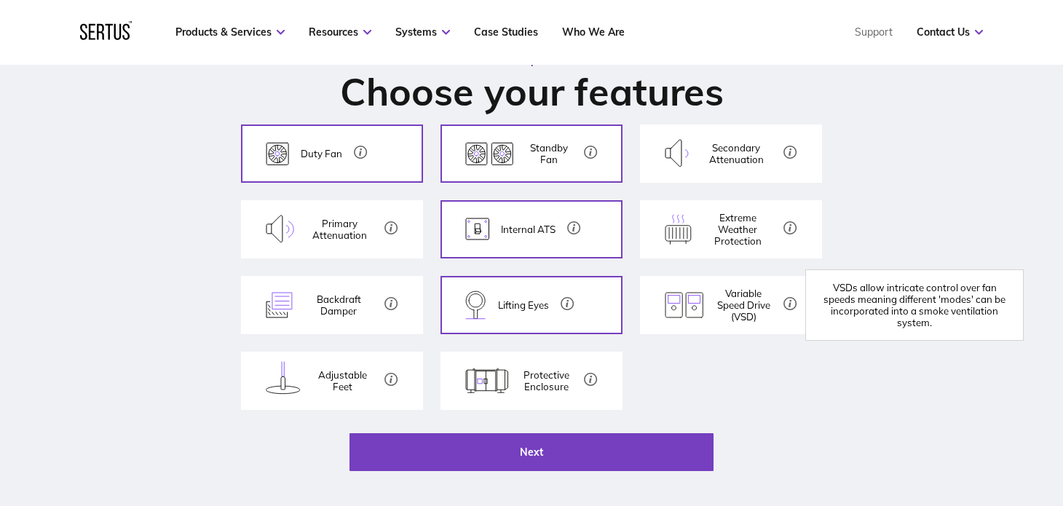
click at [791, 307] on icon at bounding box center [791, 303] width 14 height 13
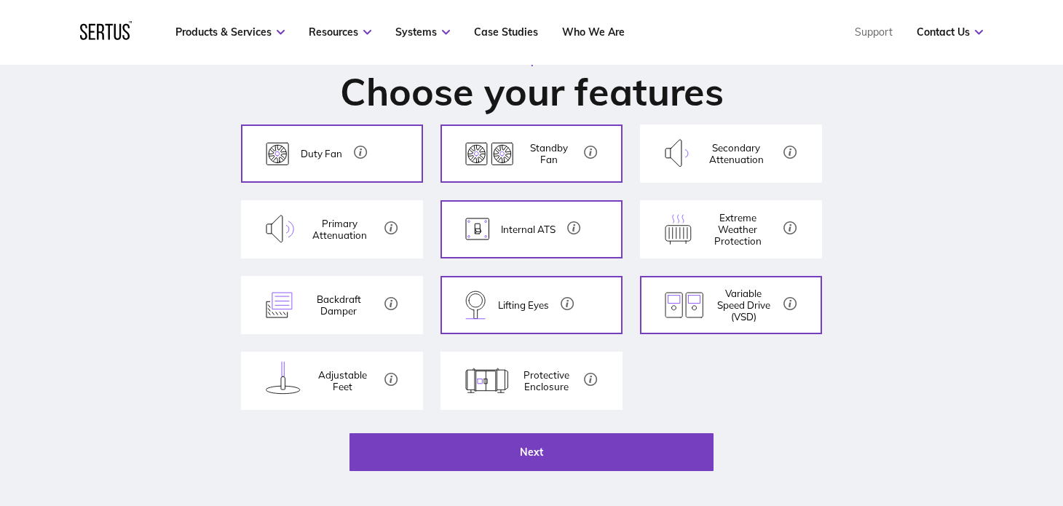
click at [325, 382] on p "Adjustable Feet" at bounding box center [342, 380] width 60 height 23
click at [514, 367] on button "Protective Enclosure The enclosure makes the unit look more architecturally ple…" at bounding box center [532, 381] width 182 height 58
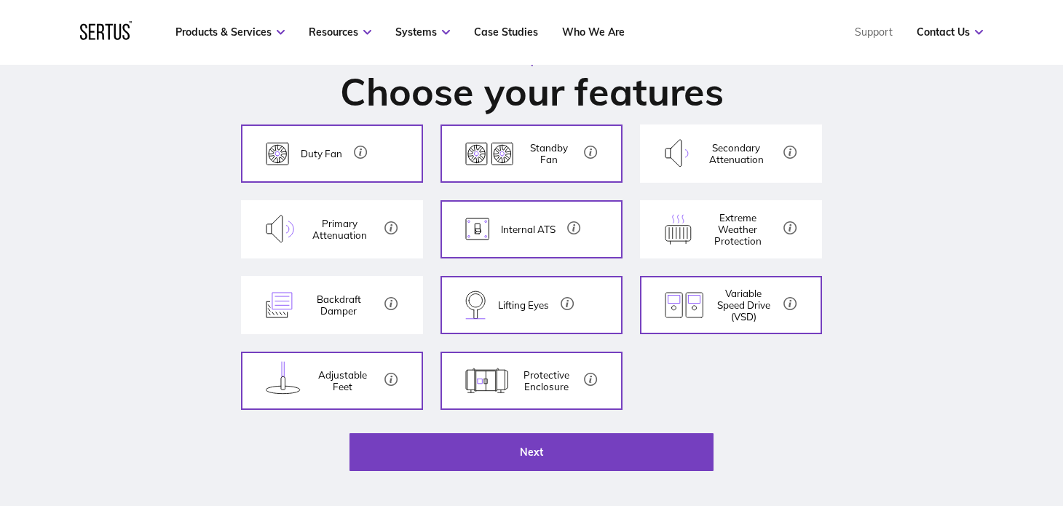
click at [342, 231] on p "Primary Attenuation" at bounding box center [339, 229] width 67 height 23
click at [704, 156] on p "Secondary Attenuation" at bounding box center [736, 153] width 71 height 23
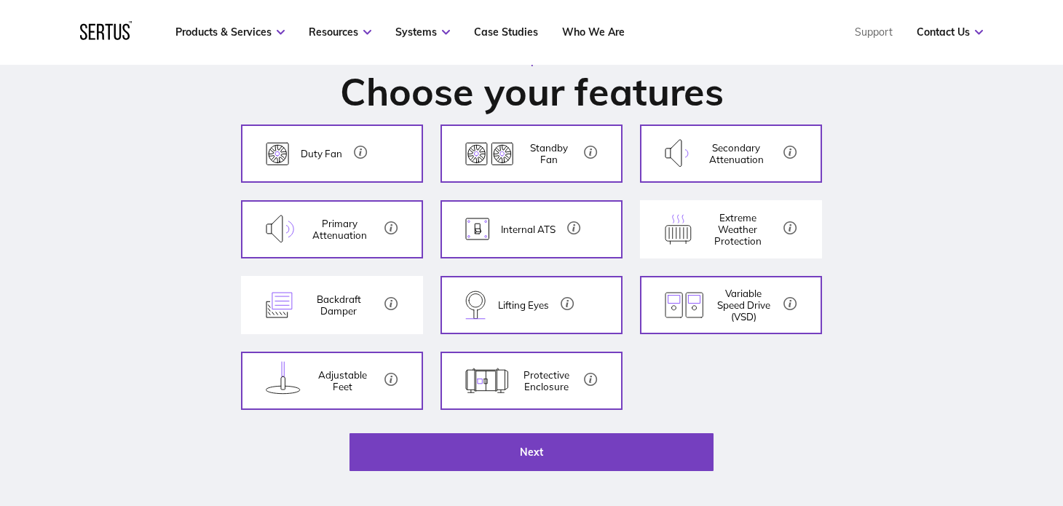
click at [713, 233] on p "Extreme Weather Protection" at bounding box center [738, 229] width 68 height 35
click at [332, 291] on button "Backdraft Damper Backdraft dampers protect humans and animals from the fan blad…" at bounding box center [332, 305] width 182 height 58
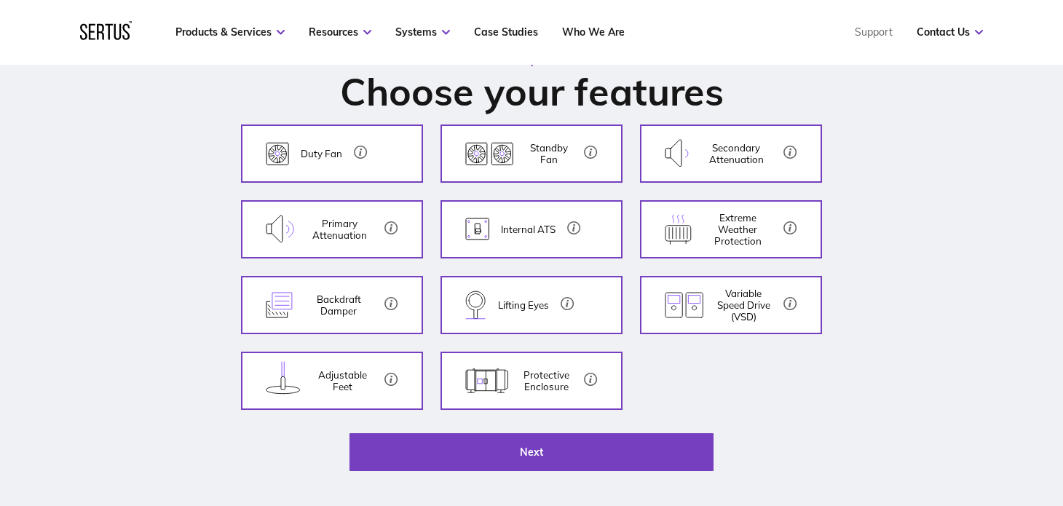
click at [572, 447] on button "Next" at bounding box center [532, 452] width 364 height 38
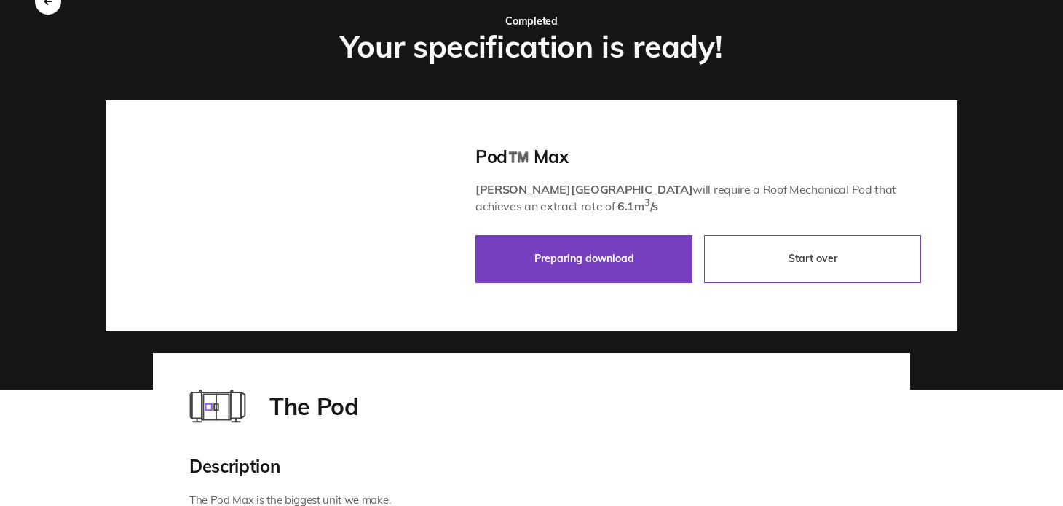
scroll to position [0, 0]
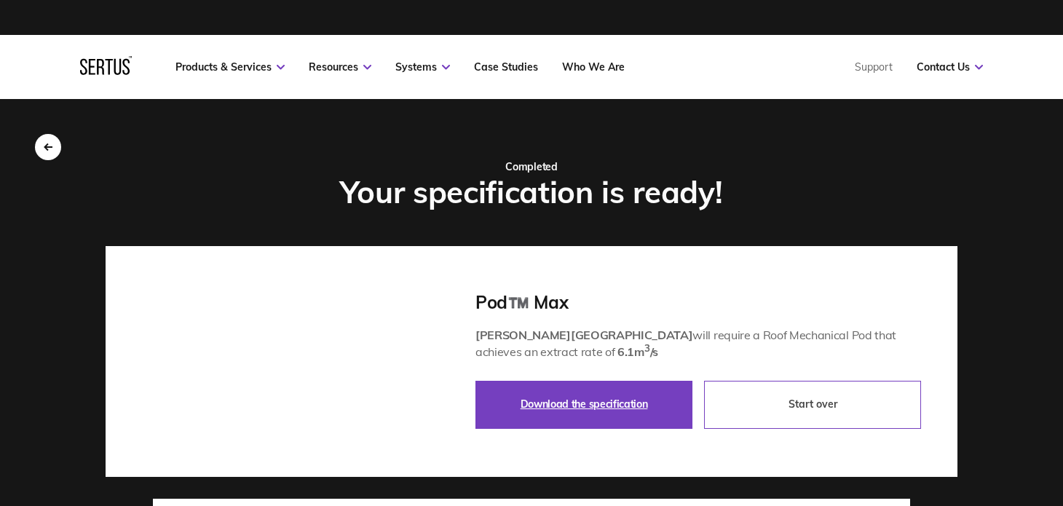
click at [591, 404] on link "Download the specification" at bounding box center [584, 405] width 217 height 48
